Goal: Navigation & Orientation: Understand site structure

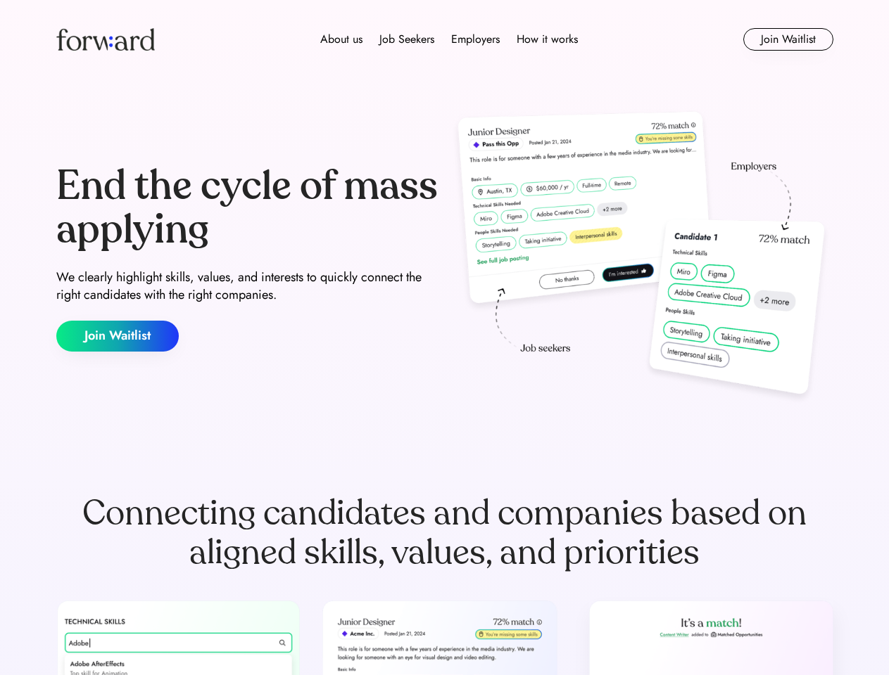
click at [444, 338] on div "End the cycle of mass applying We clearly highlight skills, values, and interes…" at bounding box center [444, 258] width 777 height 303
click at [445, 39] on div "About us Job Seekers Employers How it works" at bounding box center [449, 39] width 554 height 17
click at [106, 39] on img at bounding box center [105, 39] width 98 height 23
click at [449, 39] on div "About us Job Seekers Employers How it works" at bounding box center [449, 39] width 554 height 17
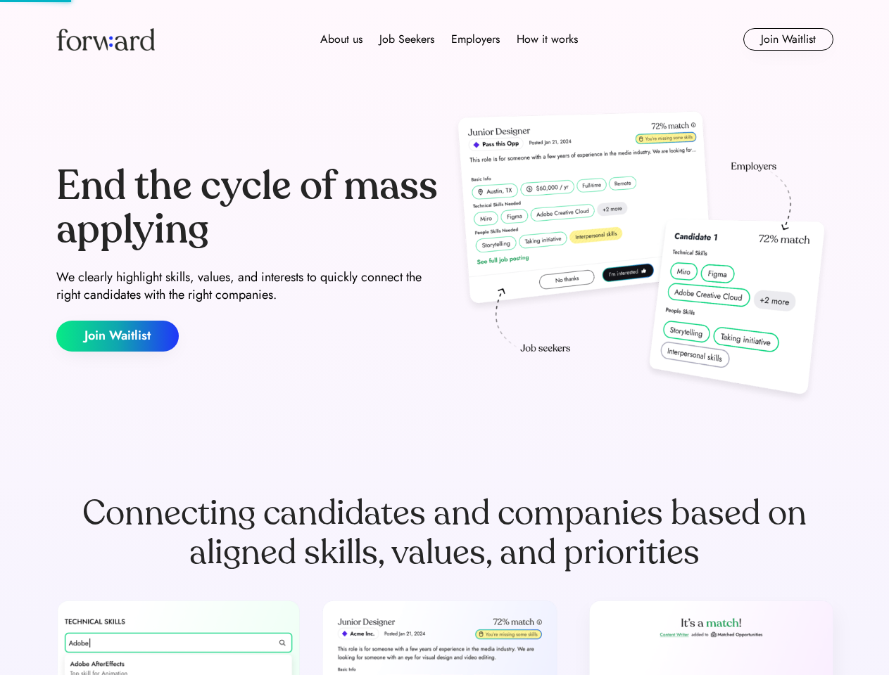
click at [341, 39] on div "About us" at bounding box center [341, 39] width 42 height 17
click at [407, 39] on div "Job Seekers" at bounding box center [406, 39] width 55 height 17
click at [475, 39] on div "Employers" at bounding box center [475, 39] width 49 height 17
click at [546, 39] on div "How it works" at bounding box center [546, 39] width 61 height 17
click at [787, 39] on button "Join Waitlist" at bounding box center [788, 39] width 90 height 23
